Goal: Transaction & Acquisition: Subscribe to service/newsletter

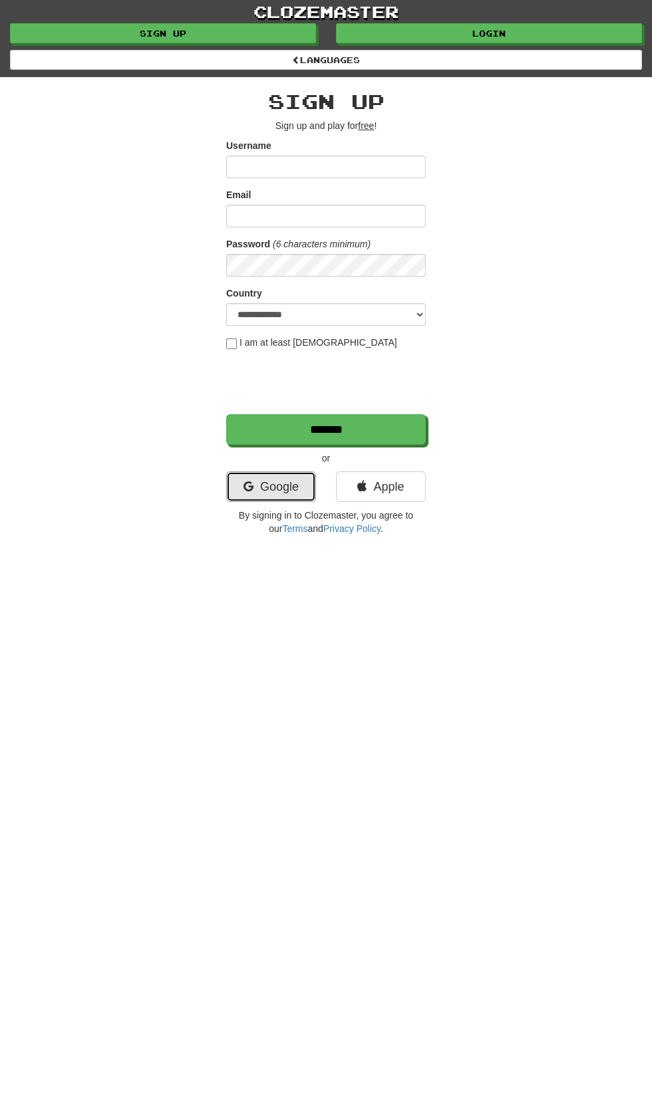
click at [247, 485] on icon at bounding box center [248, 487] width 10 height 12
